Goal: Information Seeking & Learning: Learn about a topic

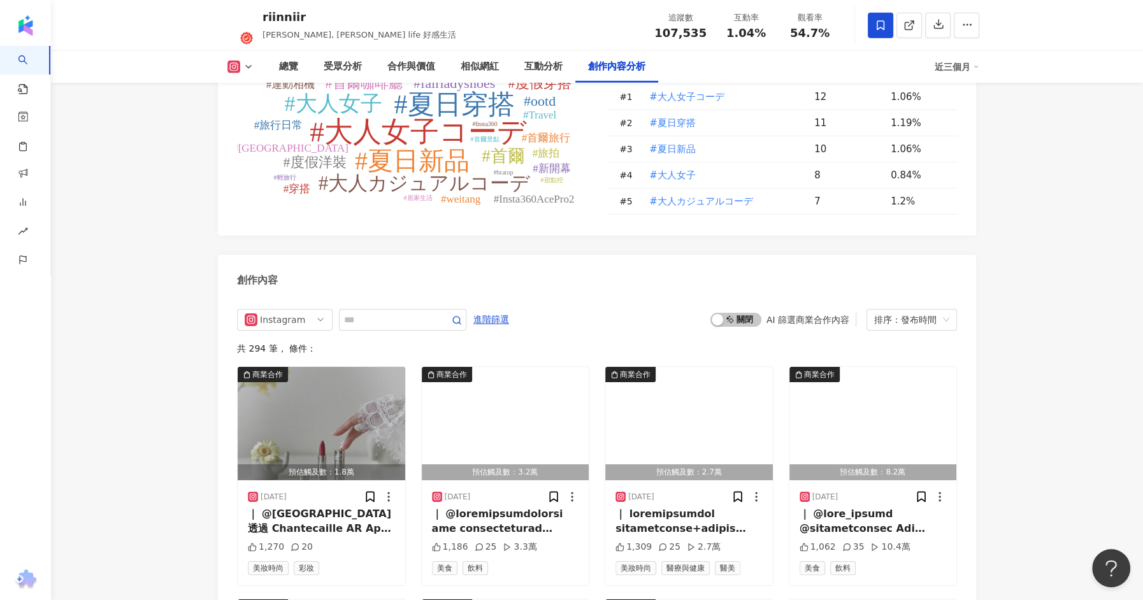
scroll to position [3756, 0]
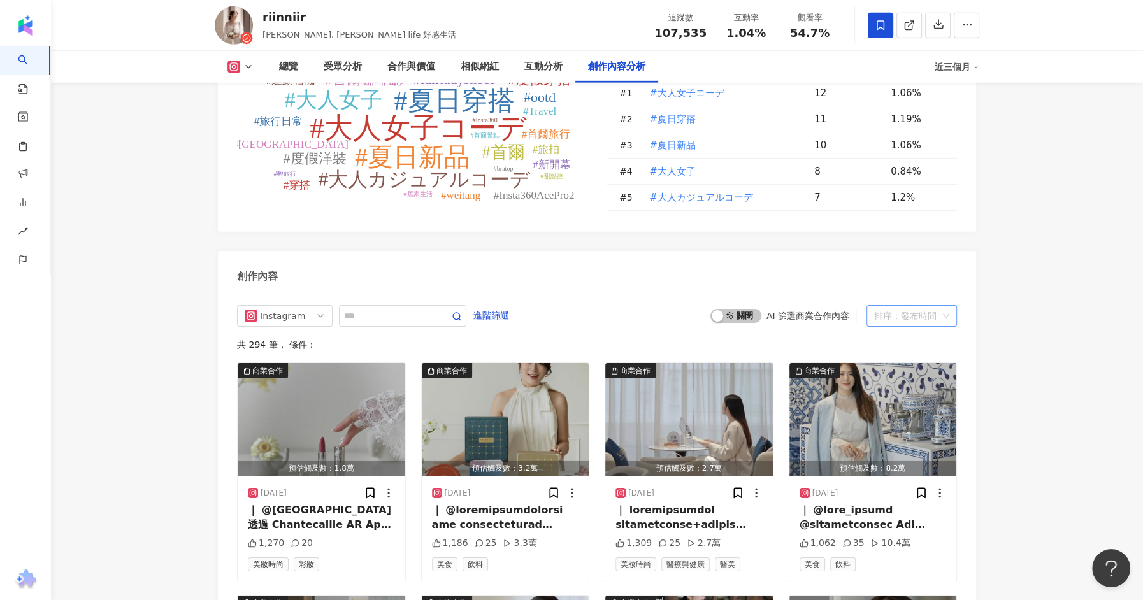
click at [908, 306] on div "排序：發布時間" at bounding box center [906, 316] width 64 height 20
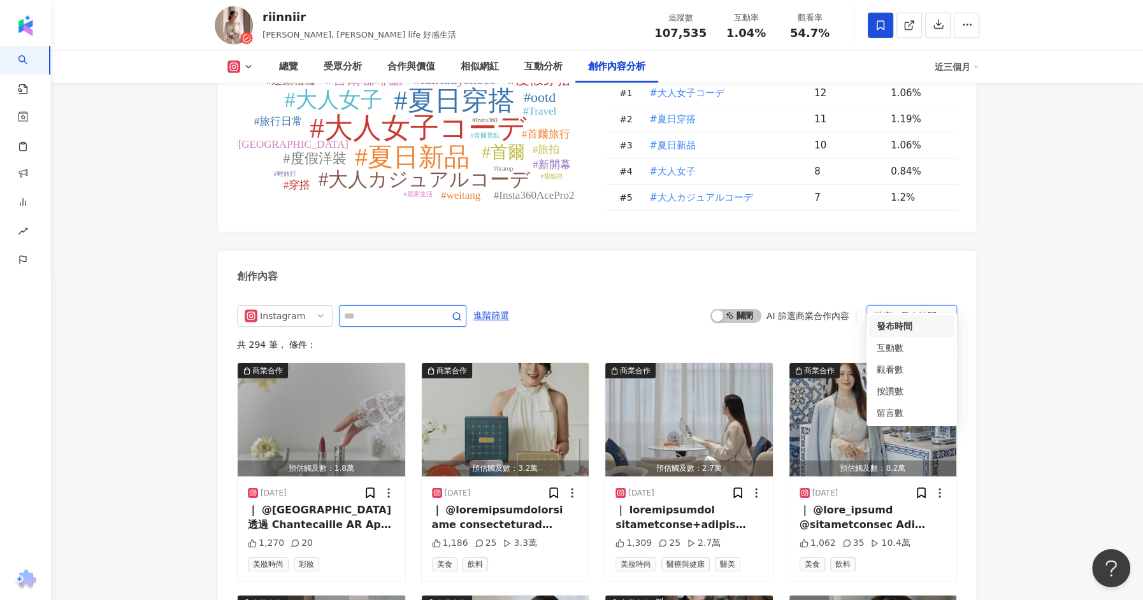
click at [403, 308] on input "text" at bounding box center [388, 315] width 89 height 15
type input "*"
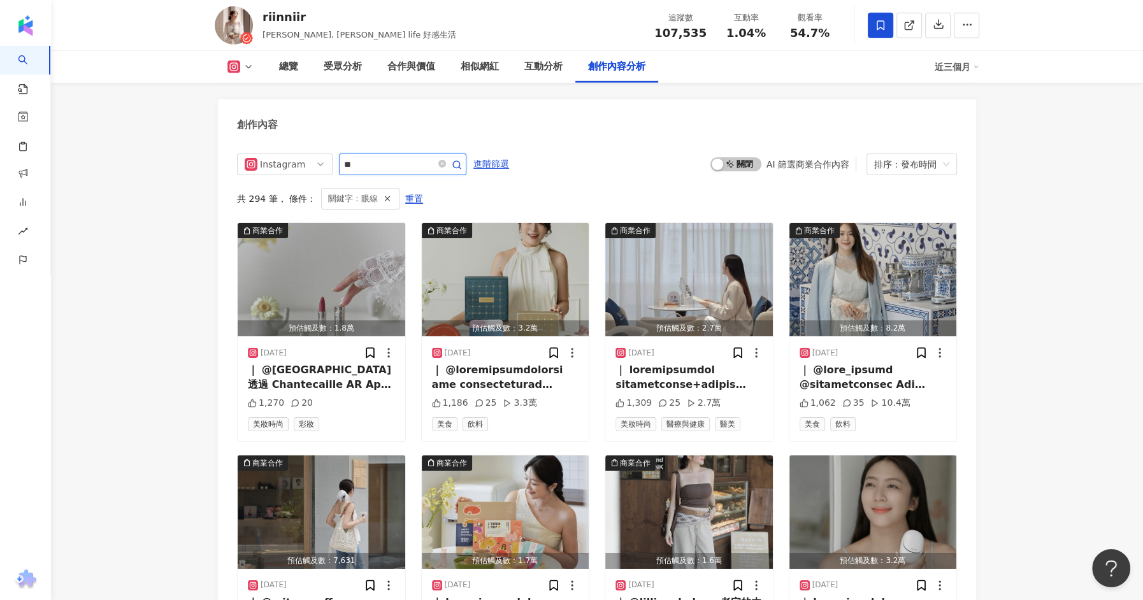
scroll to position [3762, 0]
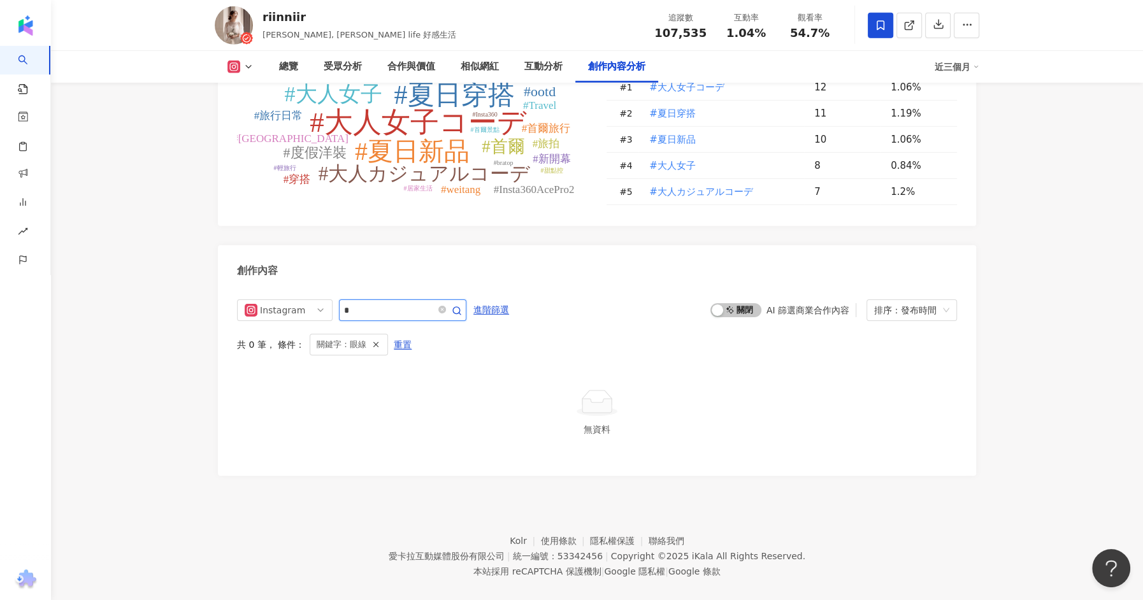
type input "*"
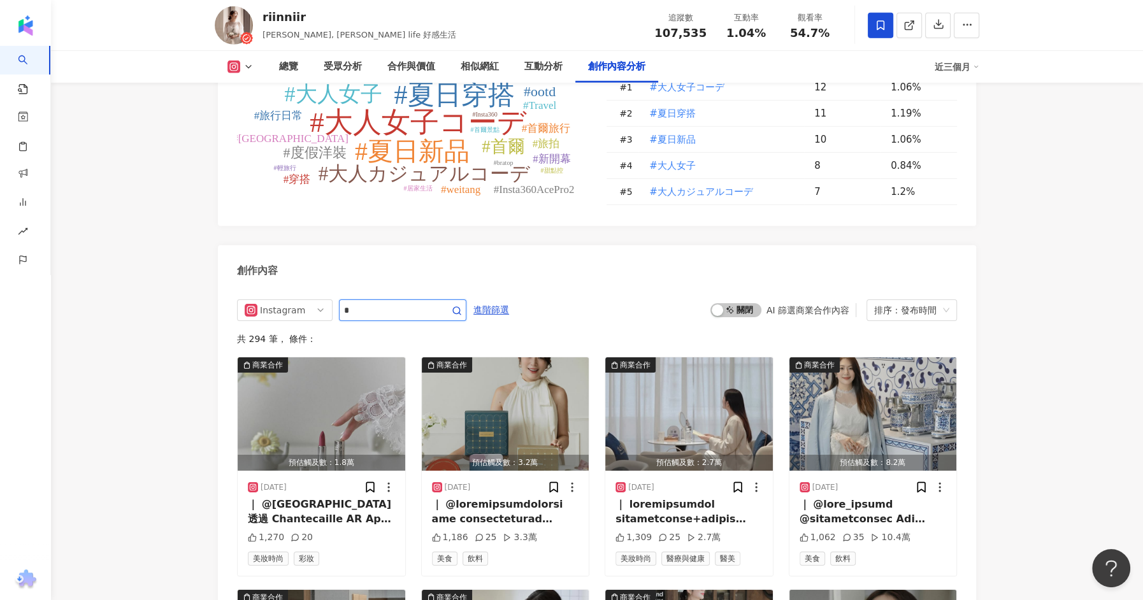
scroll to position [3908, 0]
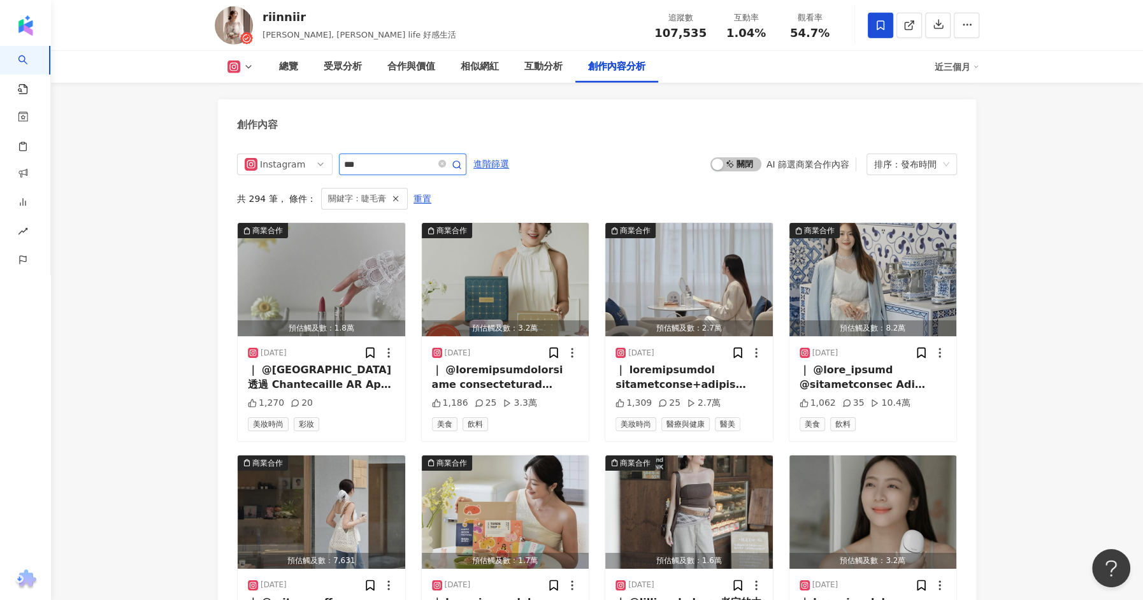
scroll to position [3762, 0]
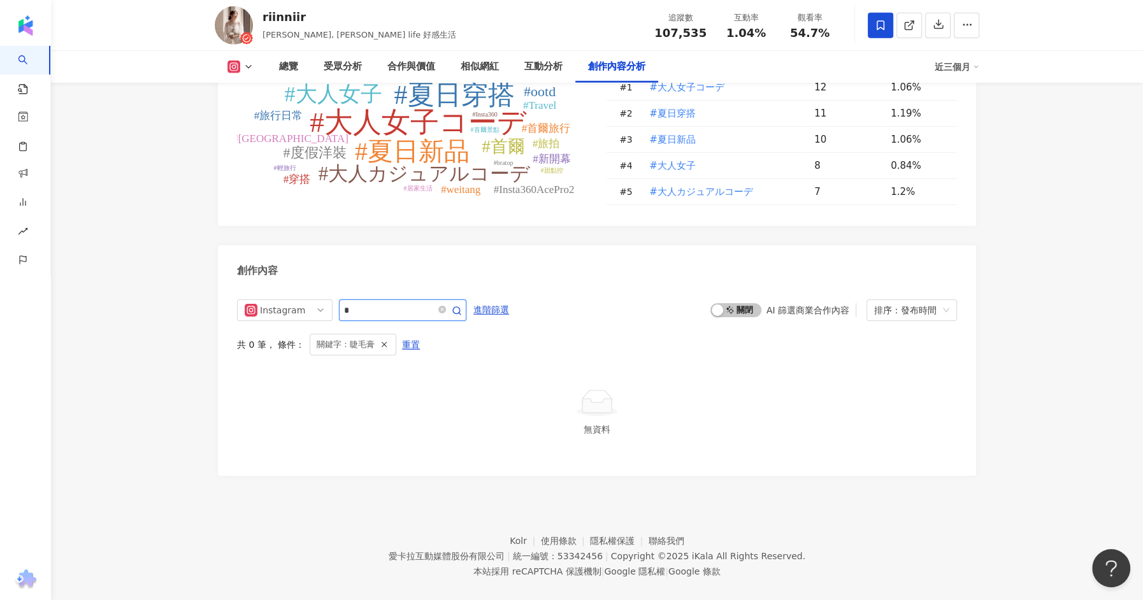
type input "*"
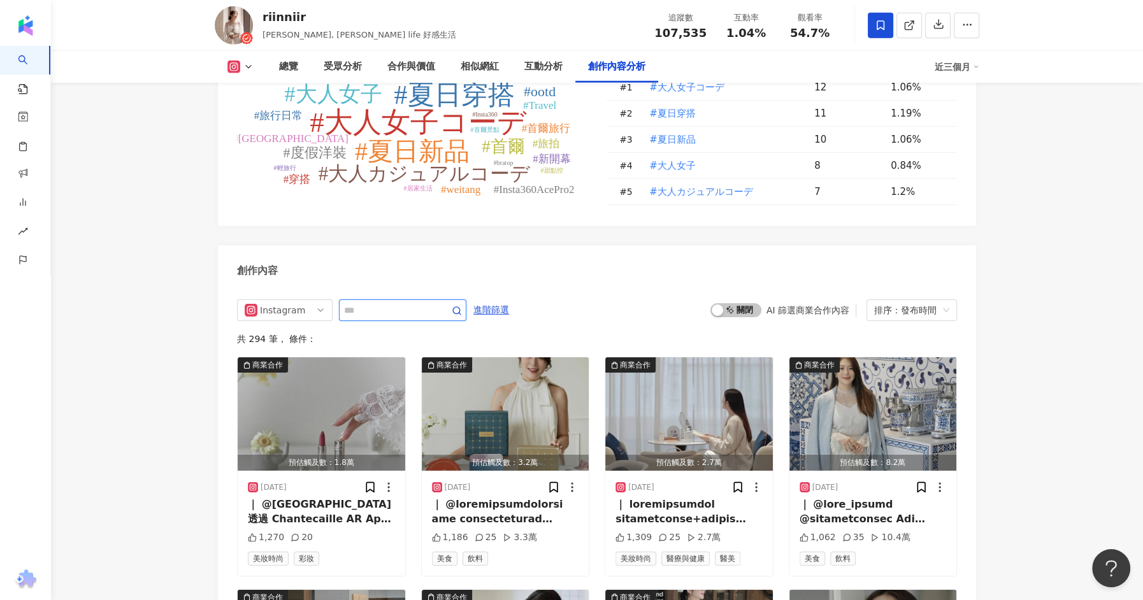
scroll to position [3908, 0]
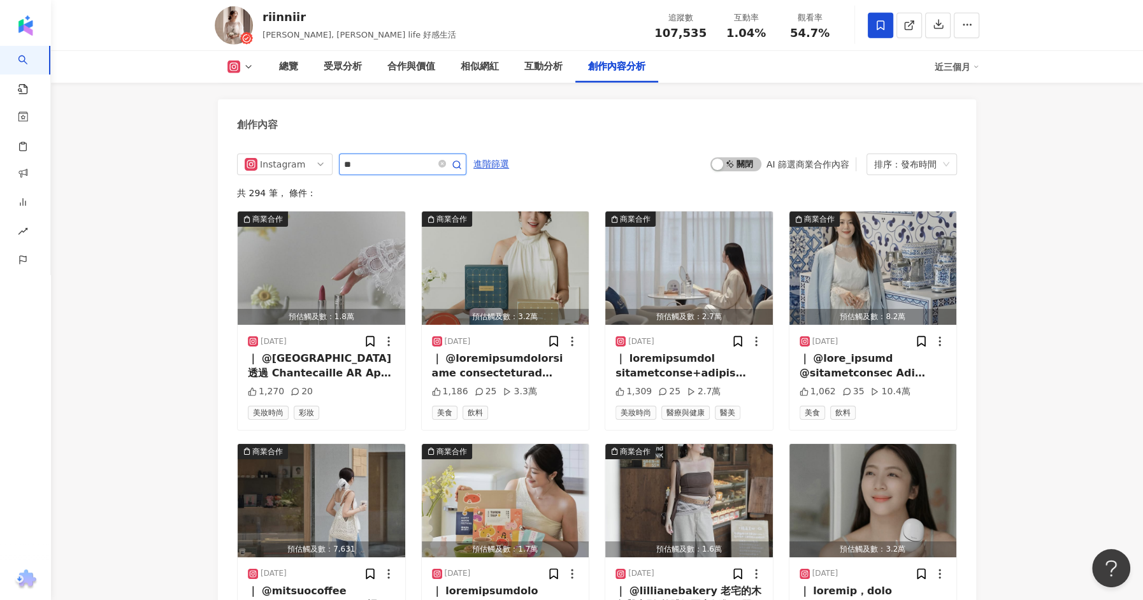
type input "*"
type input "**"
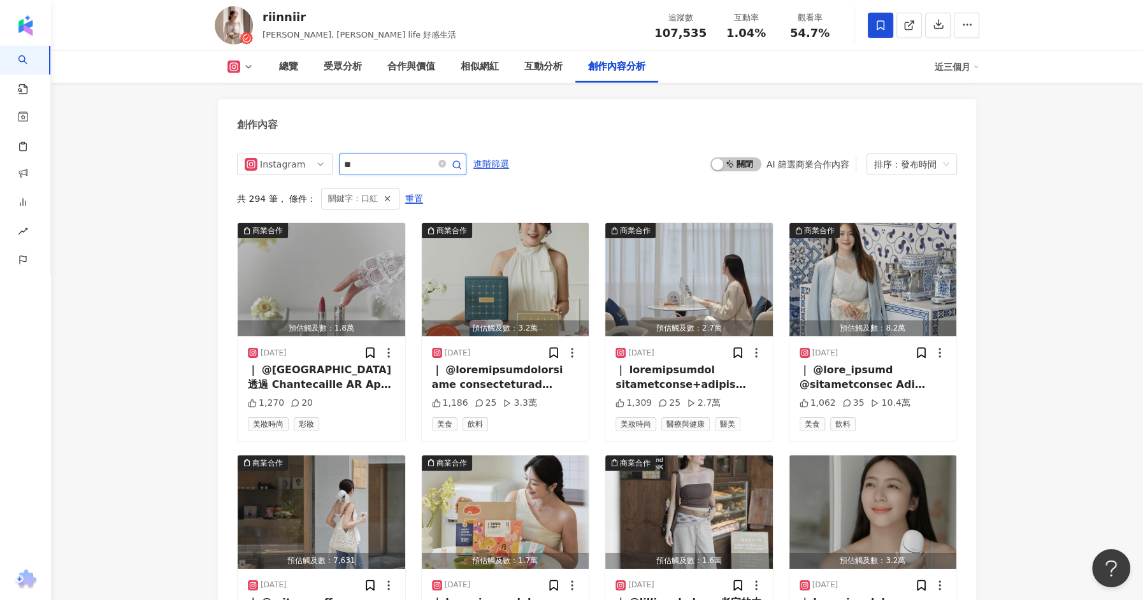
scroll to position [3762, 0]
